Goal: Download file/media

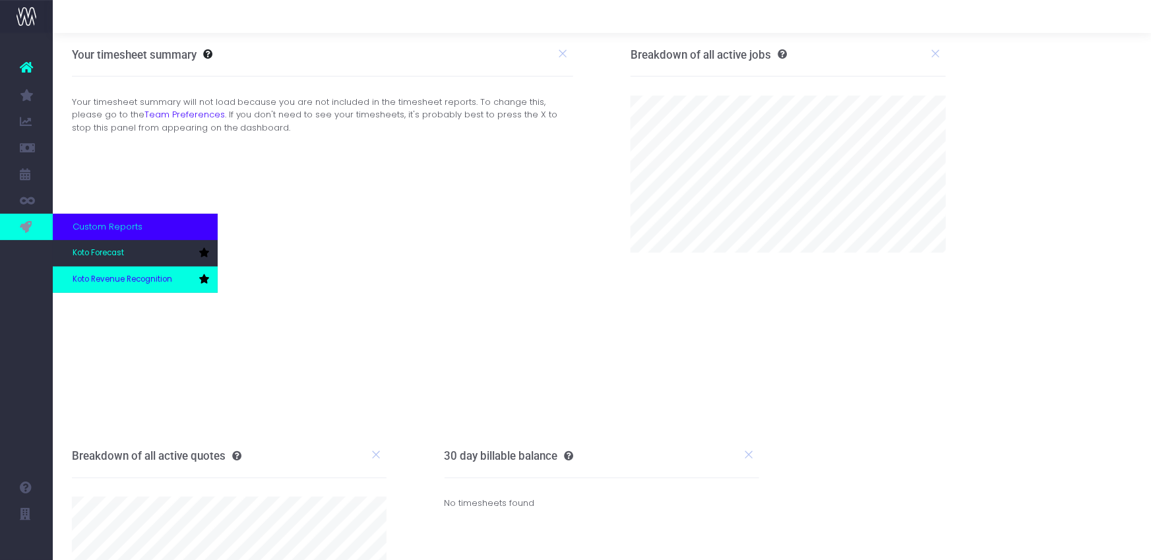
click at [124, 276] on span "Koto Revenue Recognition" at bounding box center [123, 280] width 100 height 12
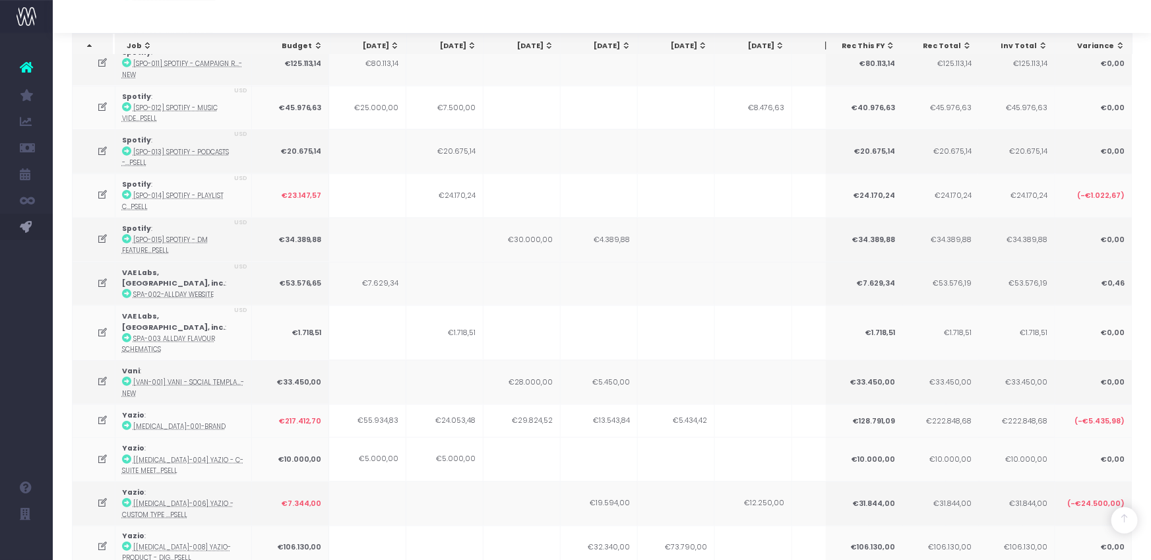
scroll to position [1193, 0]
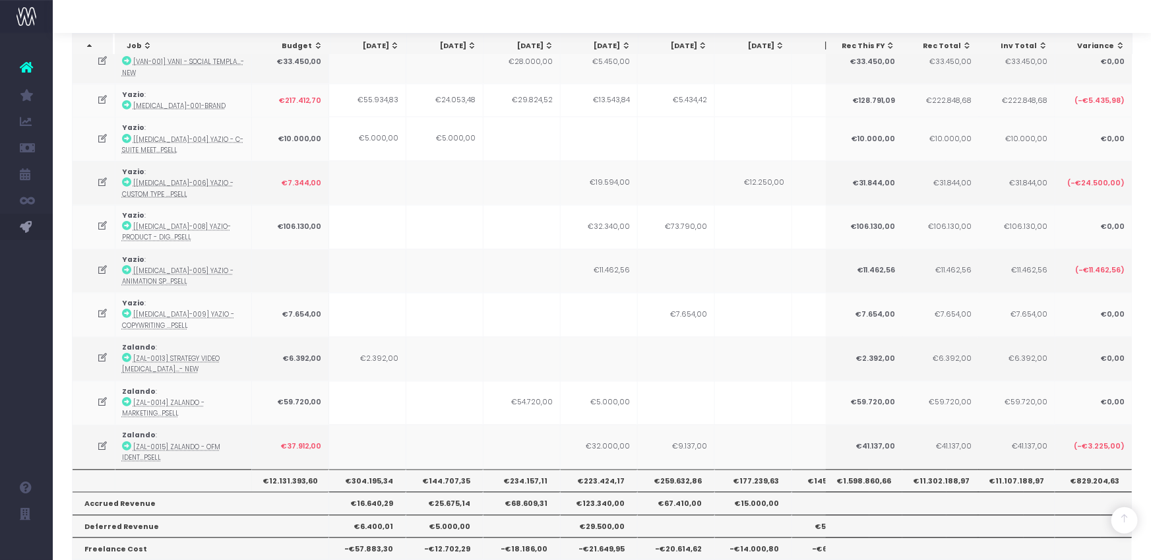
click at [815, 24] on div at bounding box center [602, 16] width 1098 height 33
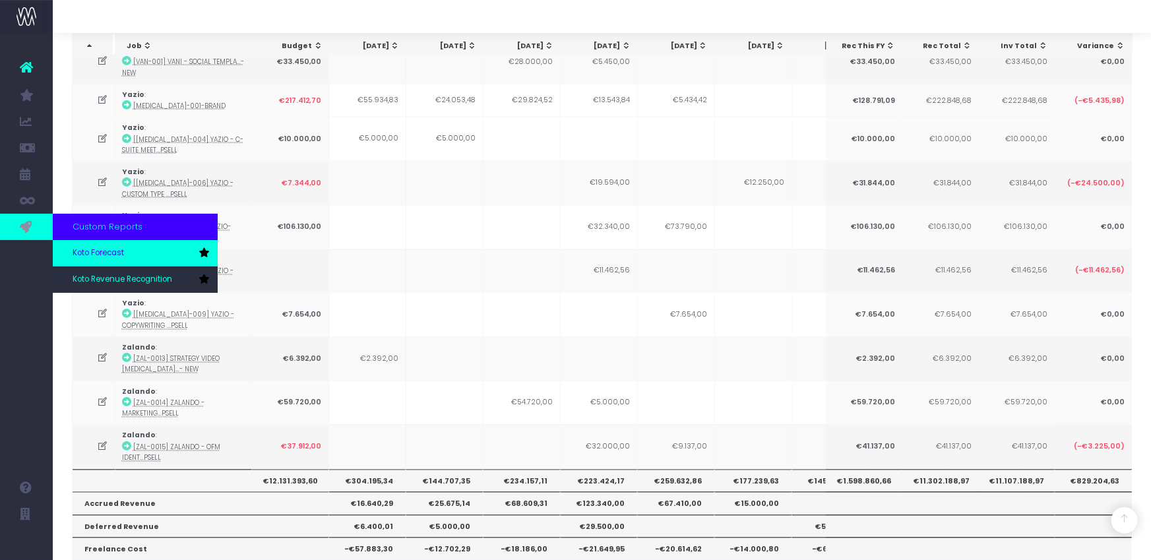
click at [111, 257] on span "Koto Forecast" at bounding box center [98, 253] width 51 height 12
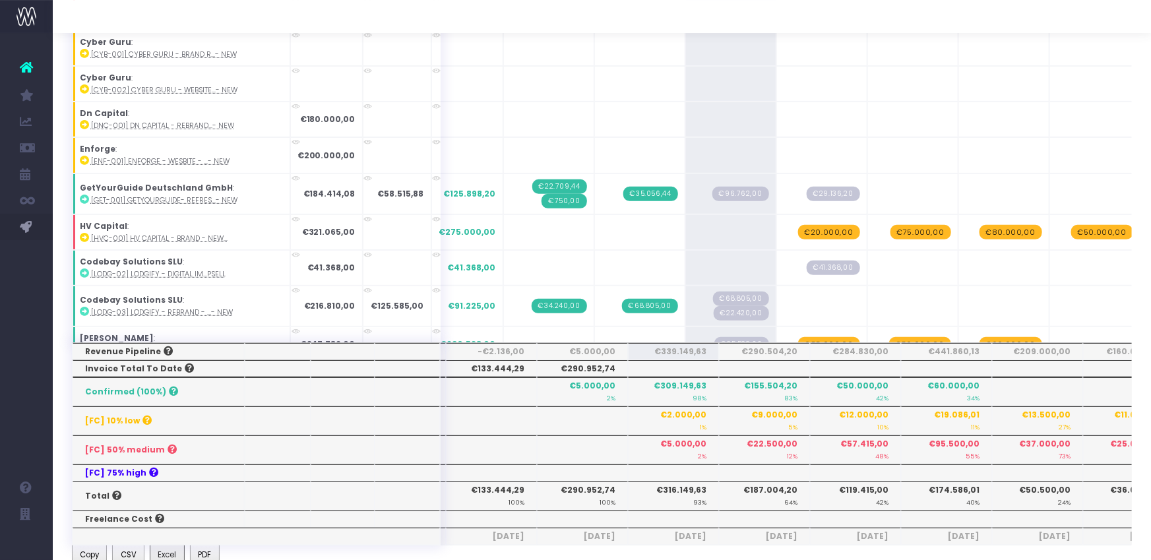
scroll to position [198, 0]
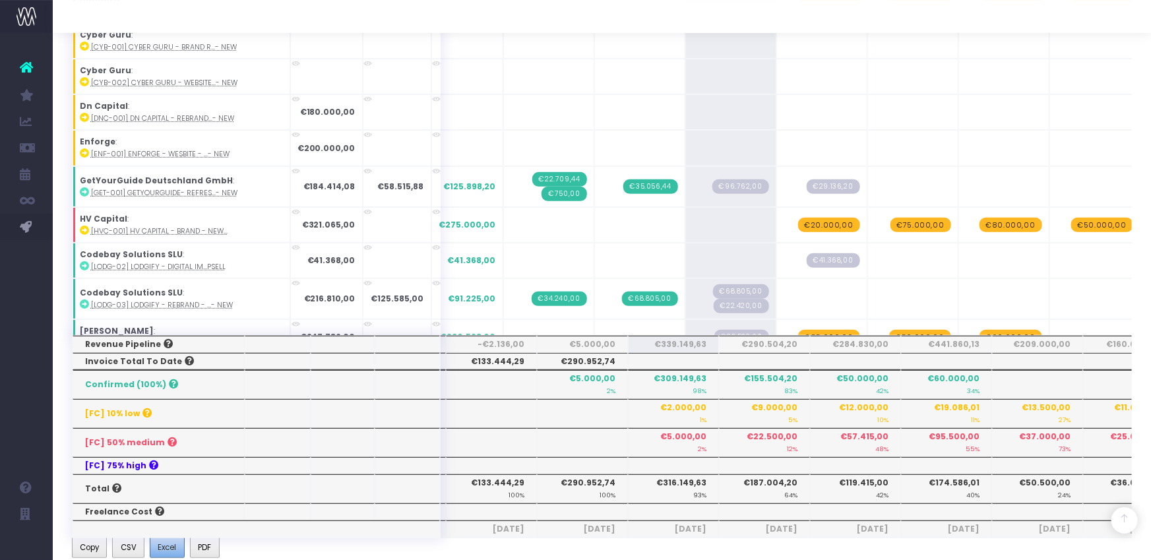
click at [160, 545] on span "Excel" at bounding box center [167, 548] width 18 height 12
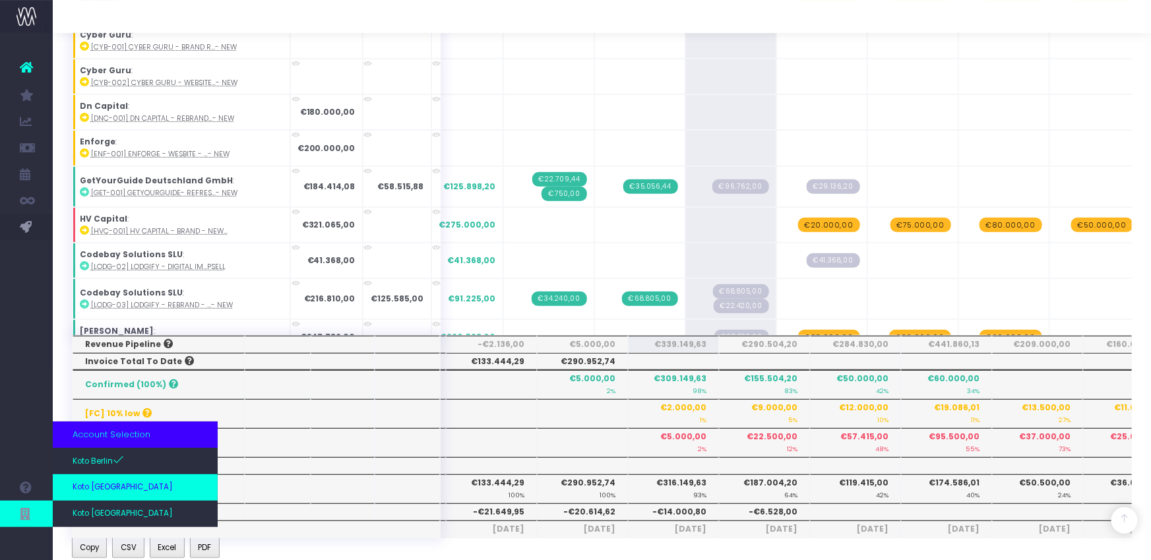
click at [102, 495] on link "Koto [GEOGRAPHIC_DATA]" at bounding box center [135, 487] width 165 height 26
